Goal: Task Accomplishment & Management: Manage account settings

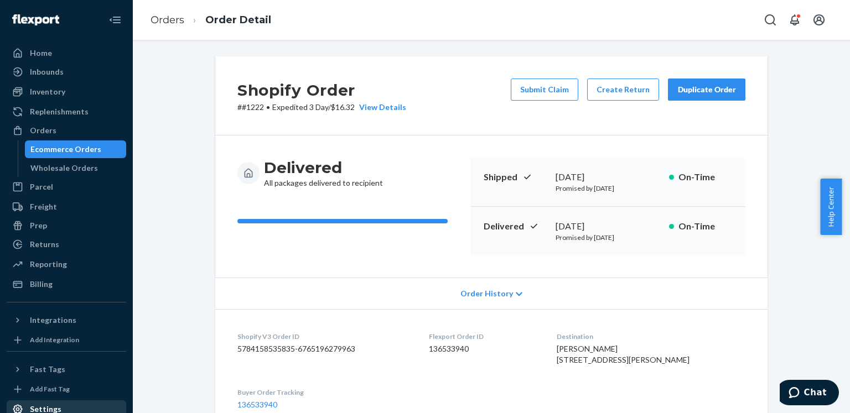
click at [61, 402] on div "Settings" at bounding box center [66, 409] width 117 height 15
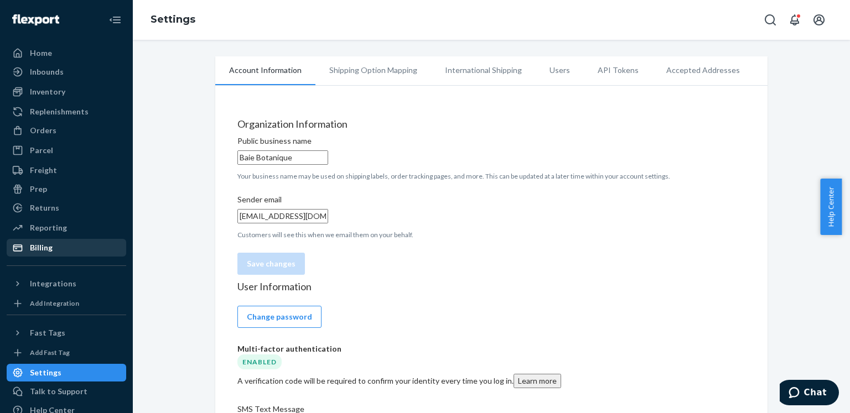
click at [20, 247] on icon at bounding box center [17, 247] width 9 height 7
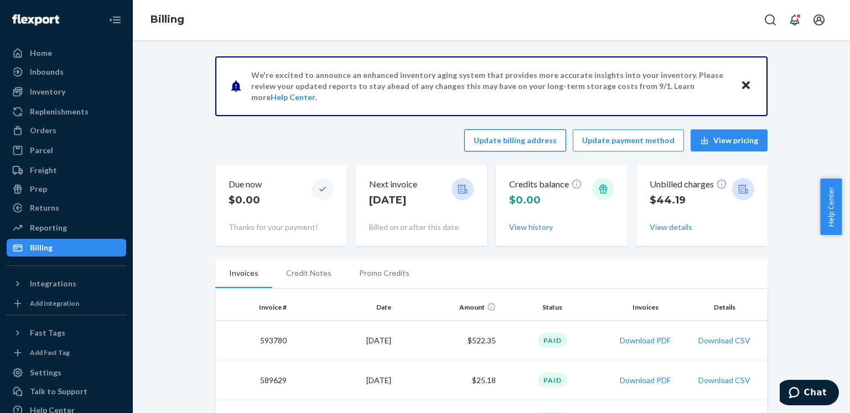
click at [509, 142] on button "Update billing address" at bounding box center [515, 140] width 102 height 22
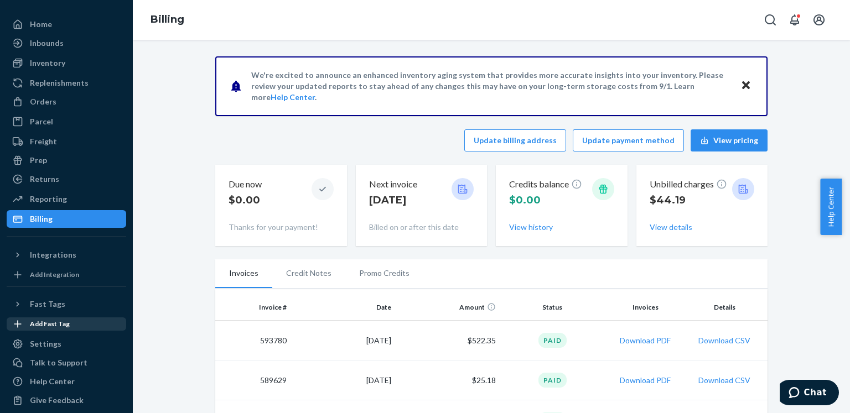
scroll to position [31, 0]
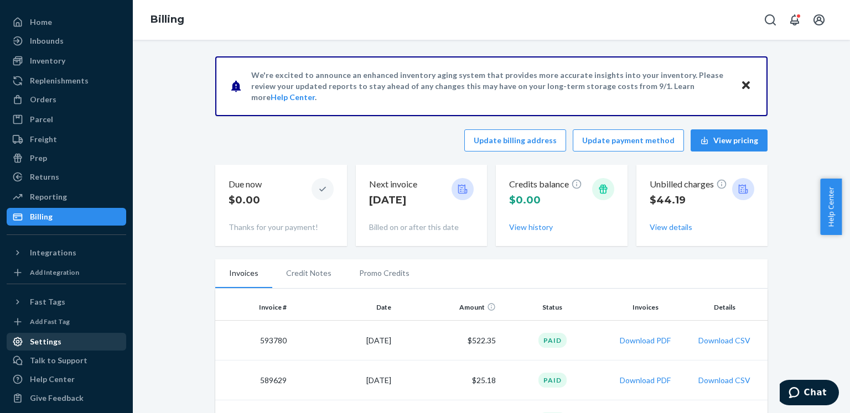
click at [55, 345] on div "Settings" at bounding box center [46, 341] width 32 height 11
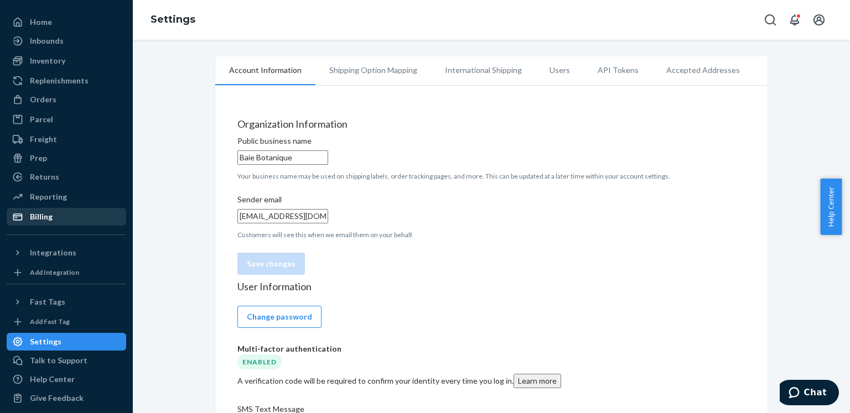
click at [357, 69] on li "Shipping Option Mapping" at bounding box center [373, 70] width 116 height 28
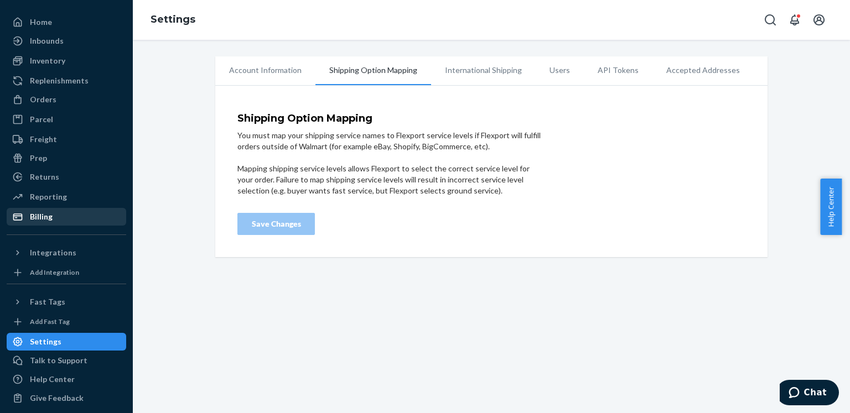
click at [520, 71] on li "International Shipping" at bounding box center [483, 70] width 105 height 28
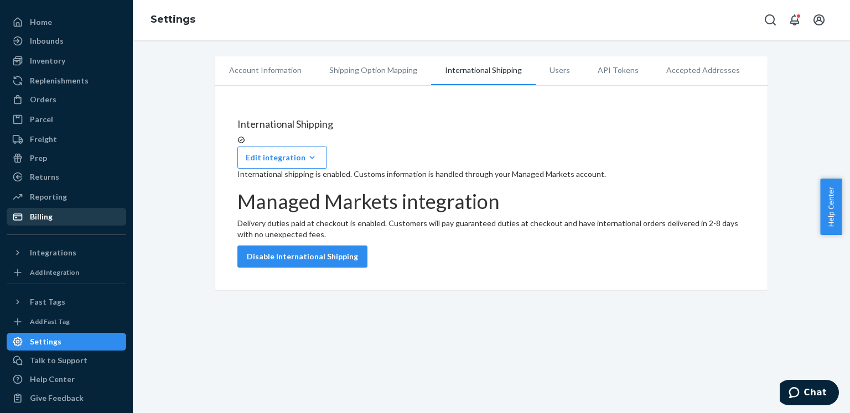
click at [268, 75] on li "Account Information" at bounding box center [265, 70] width 100 height 28
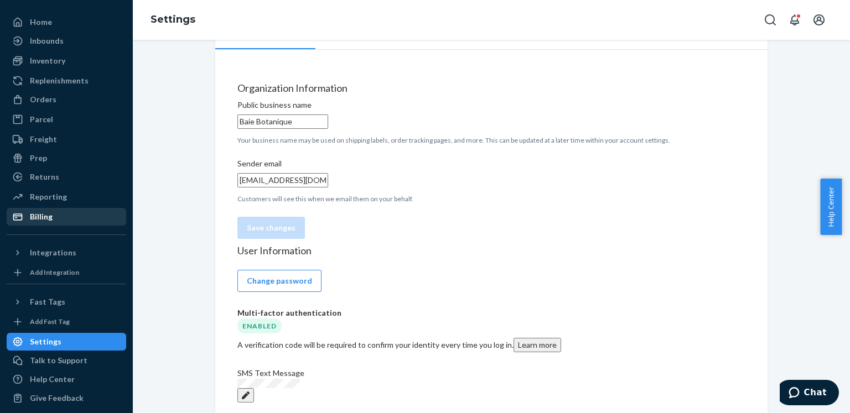
scroll to position [30, 0]
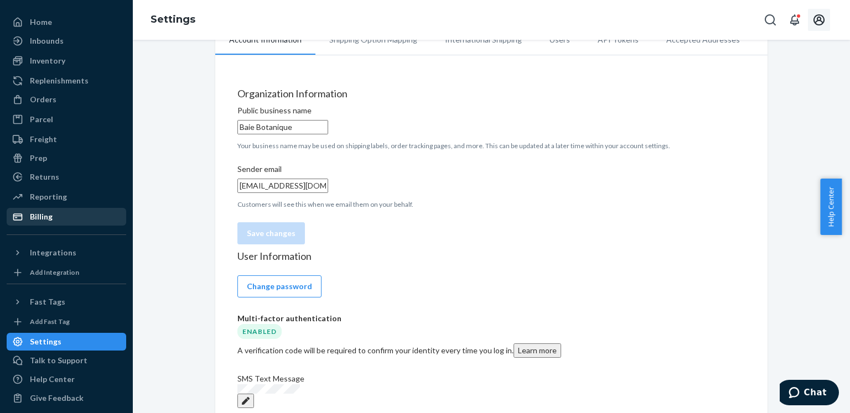
click at [825, 13] on icon "Open account menu" at bounding box center [818, 19] width 13 height 13
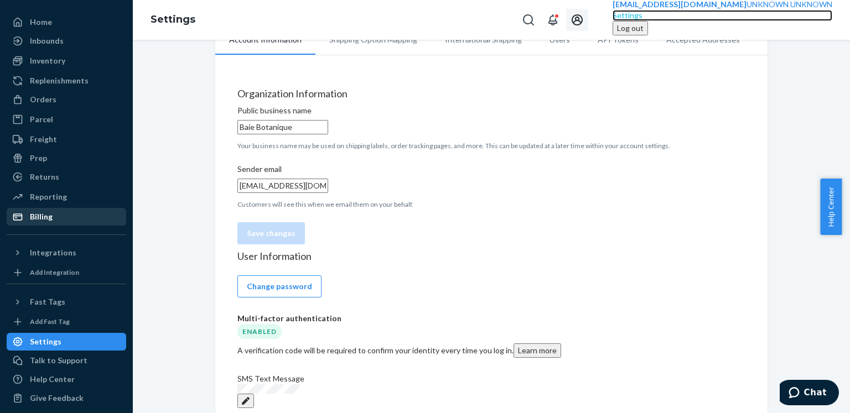
click at [721, 21] on div "Settings" at bounding box center [722, 15] width 220 height 11
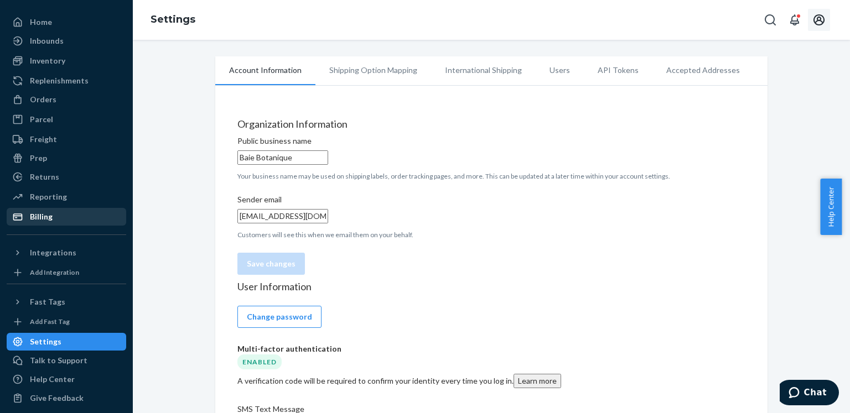
drag, startPoint x: 313, startPoint y: 168, endPoint x: 228, endPoint y: 177, distance: 85.7
click at [237, 177] on div "Organization Information Public business name Baie Botanique Your business name…" at bounding box center [491, 200] width 508 height 163
